Goal: Learn about a topic

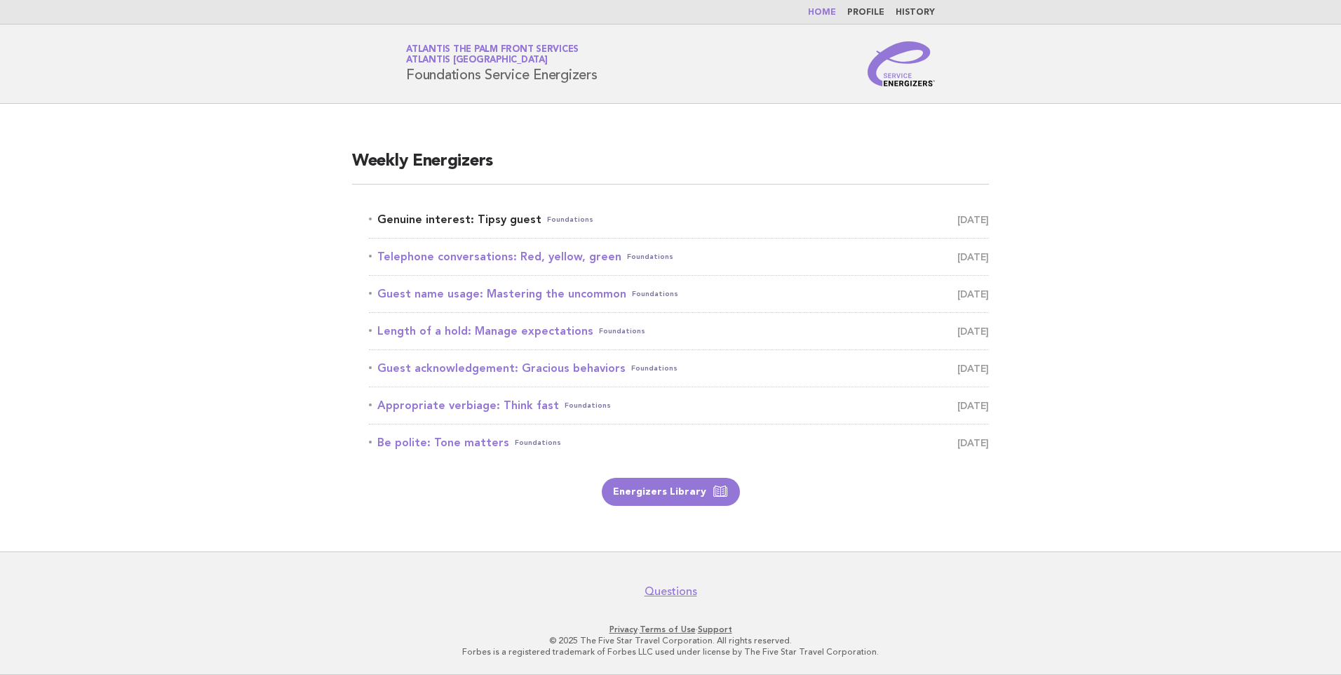
click at [443, 221] on link "Genuine interest: Tipsy guest Foundations [DATE]" at bounding box center [679, 220] width 620 height 20
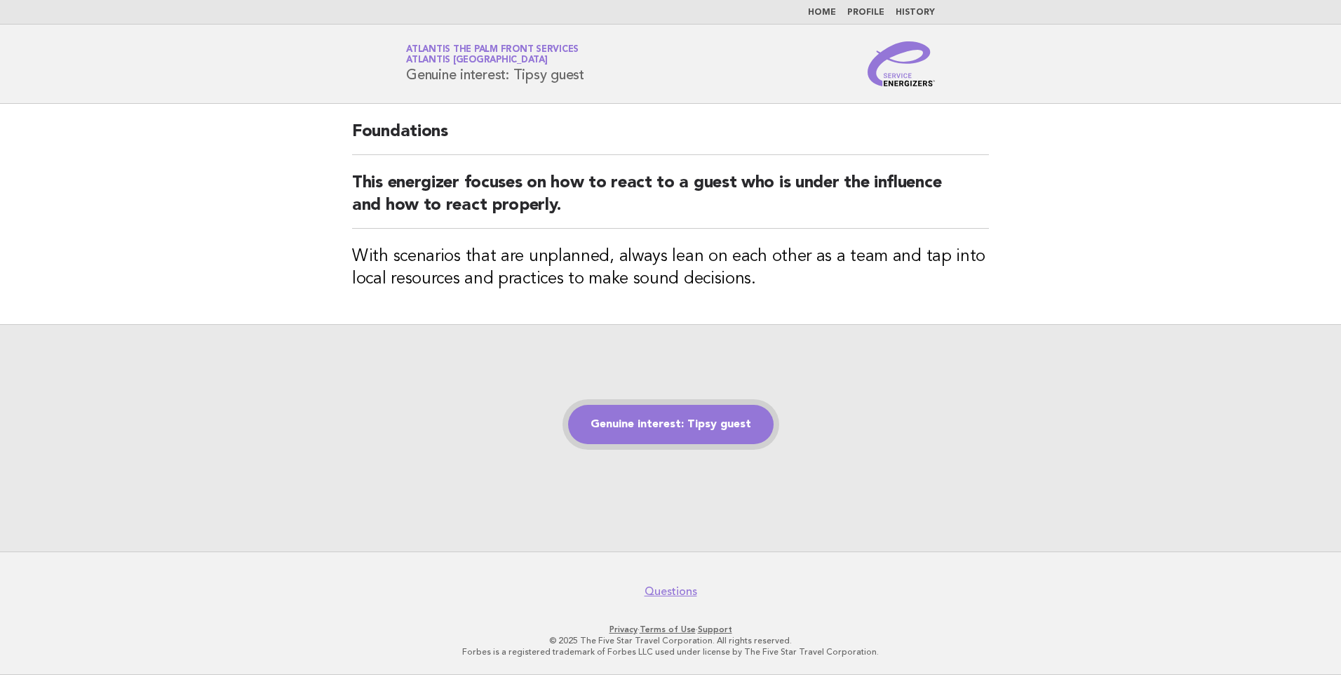
click at [620, 411] on link "Genuine interest: Tipsy guest" at bounding box center [671, 424] width 206 height 39
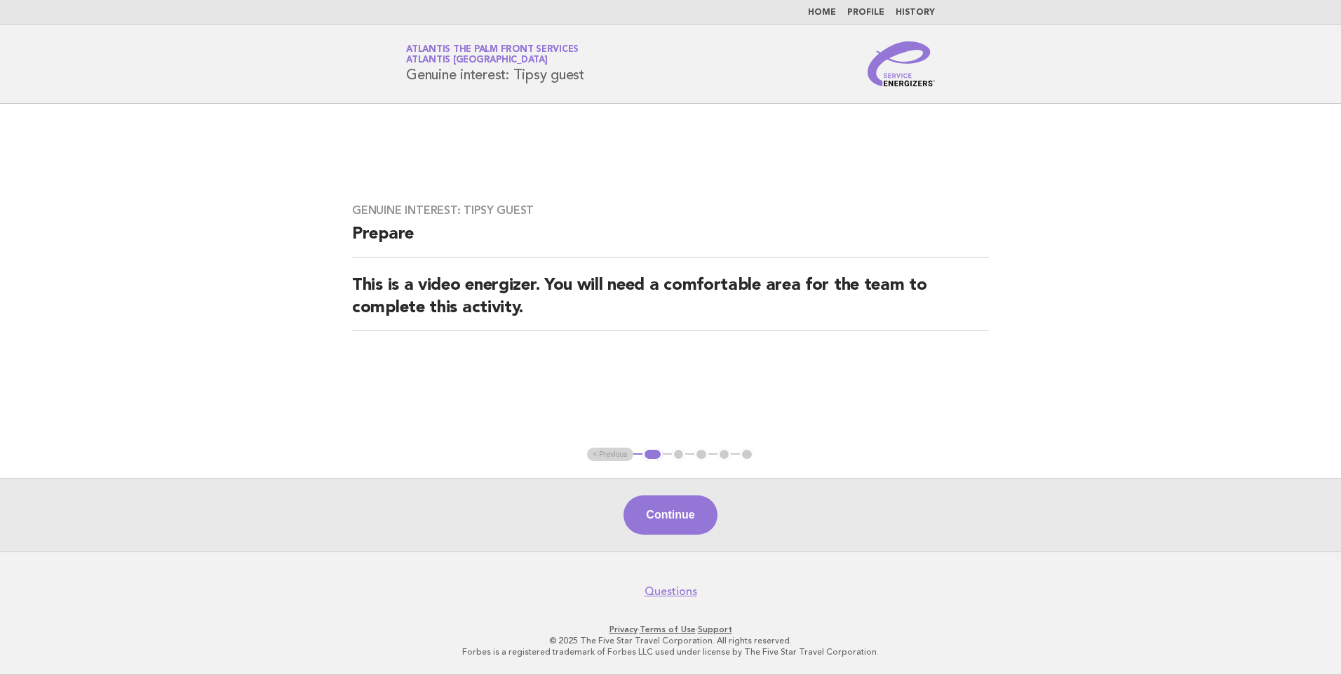
click at [667, 513] on button "Continue" at bounding box center [670, 514] width 93 height 39
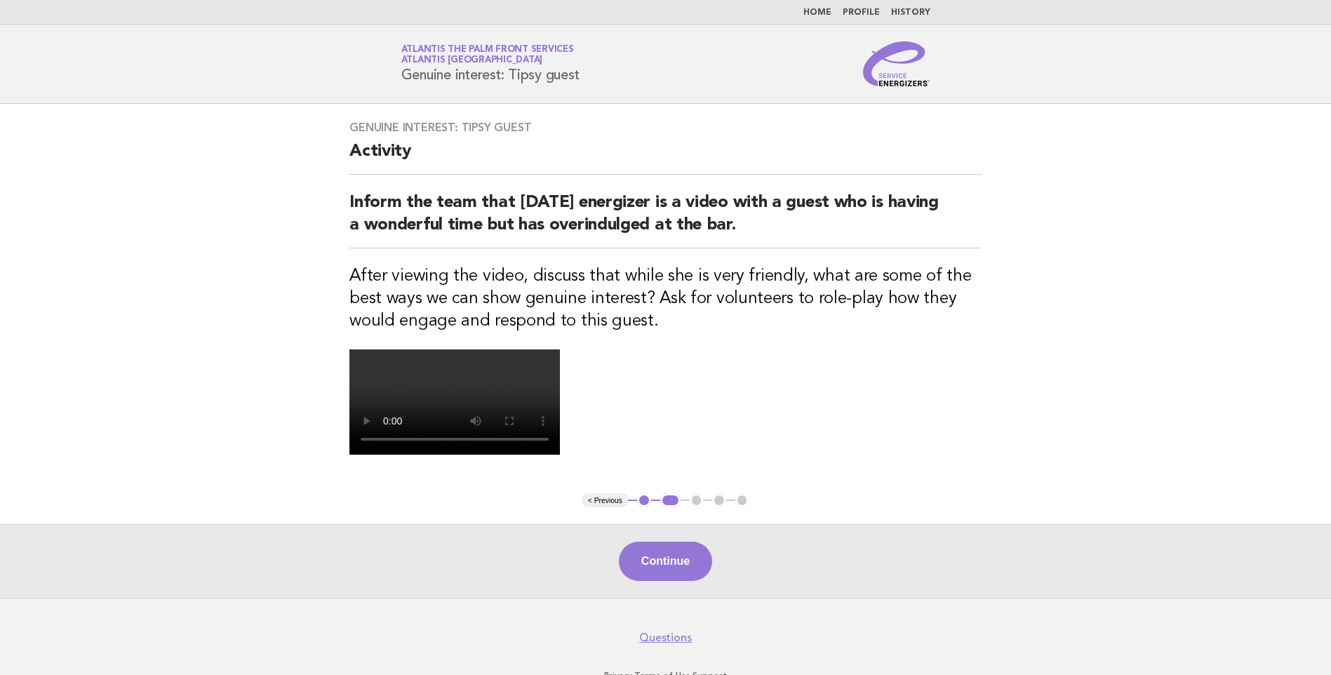
click at [670, 544] on button "Continue" at bounding box center [665, 561] width 93 height 39
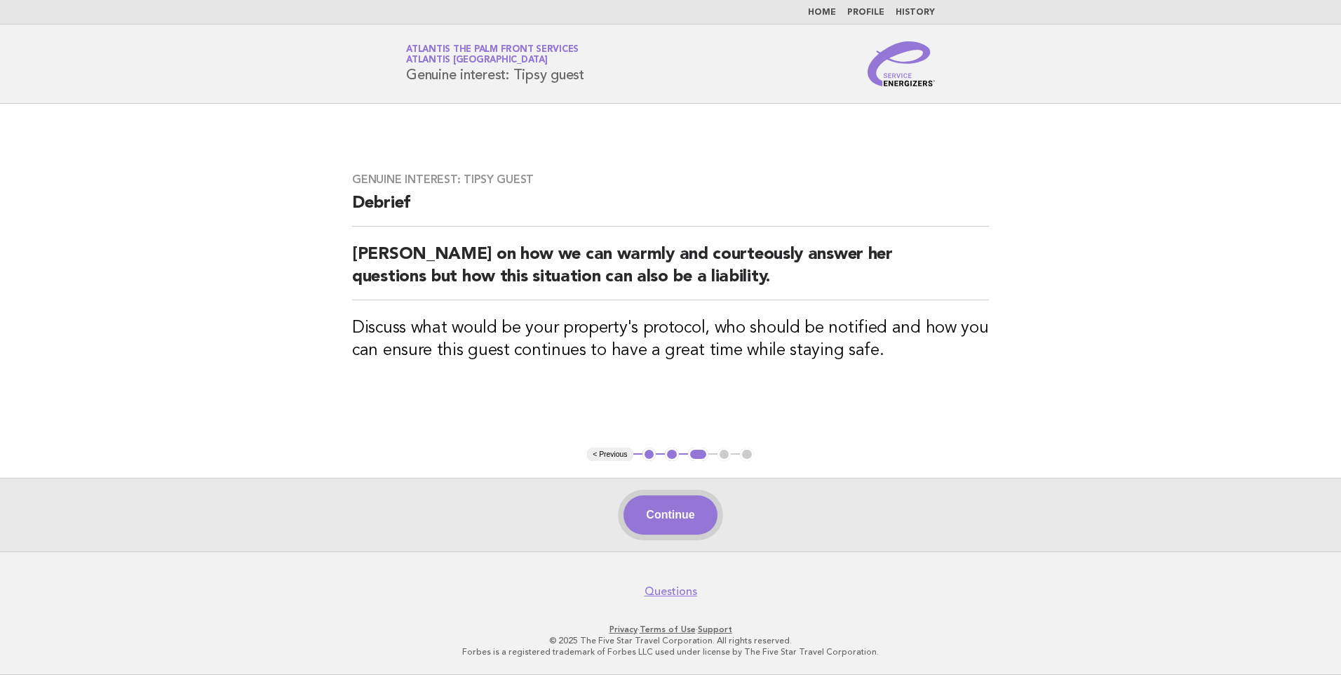
click at [682, 509] on button "Continue" at bounding box center [670, 514] width 93 height 39
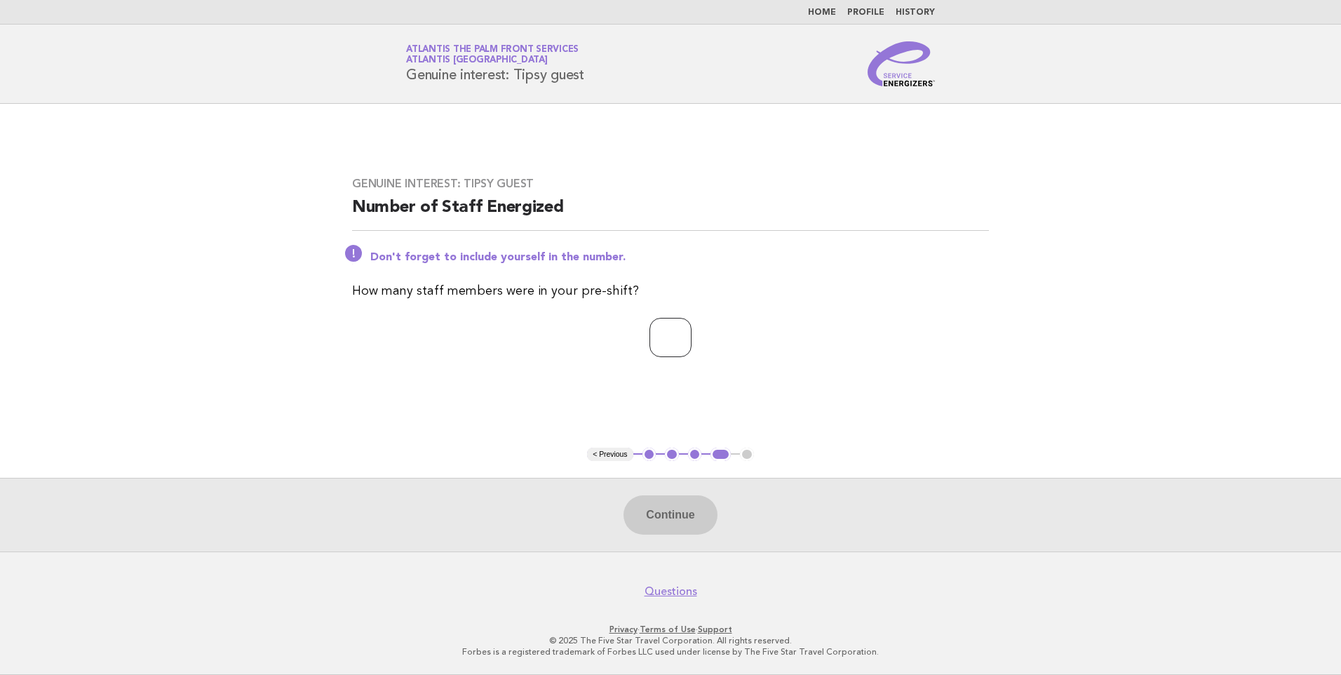
click at [672, 350] on input "number" at bounding box center [671, 337] width 42 height 39
type input "*"
drag, startPoint x: 652, startPoint y: 489, endPoint x: 653, endPoint y: 513, distance: 23.9
click at [653, 489] on div "Continue" at bounding box center [670, 515] width 1341 height 74
click at [655, 513] on button "Continue" at bounding box center [670, 514] width 93 height 39
